Goal: Task Accomplishment & Management: Manage account settings

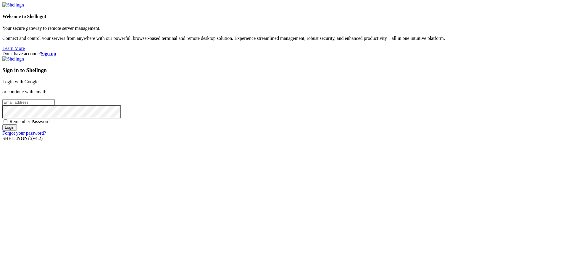
click at [38, 84] on link "Login with Google" at bounding box center [20, 81] width 36 height 5
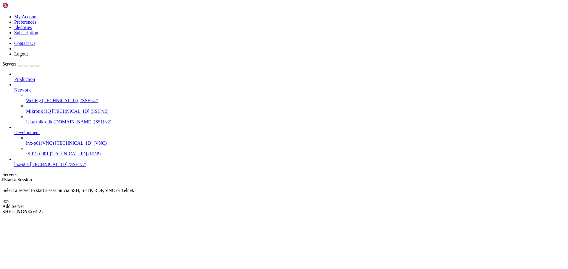
click at [55, 141] on span "[TECHNICAL_ID] (VNC)" at bounding box center [81, 143] width 52 height 5
click at [33, 251] on span "Properties" at bounding box center [23, 253] width 19 height 5
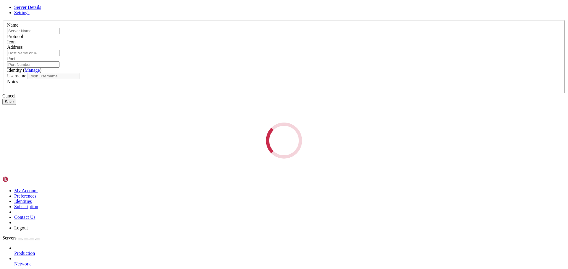
type input "lnx-p01(VNC)"
type input "[TECHNICAL_ID]"
type input "5910"
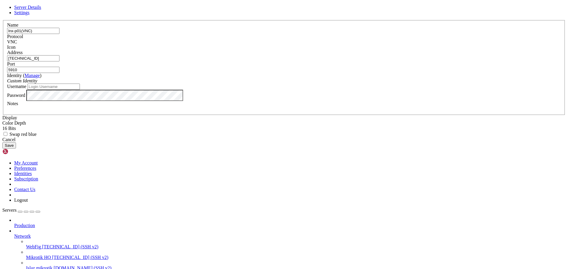
click at [377, 9] on div "Server Details Settings Name lnx-p01(VNC) Protocol VNC Icon" at bounding box center [283, 77] width 563 height 144
click at [16, 149] on button "Save" at bounding box center [9, 146] width 14 height 6
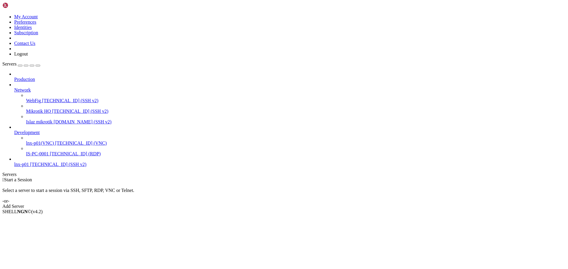
click at [46, 141] on span "lnx-p01(VNC)" at bounding box center [40, 143] width 28 height 5
